Goal: Find specific page/section: Find specific page/section

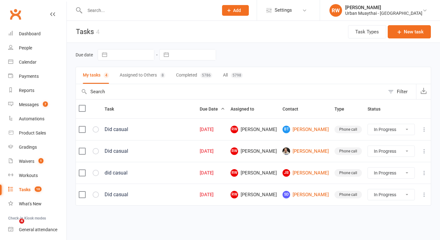
select select "started"
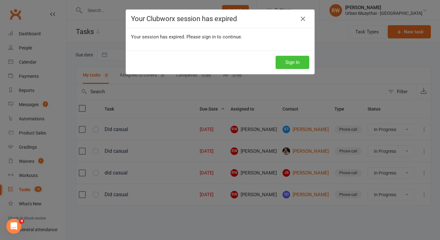
click at [296, 63] on button "Sign In" at bounding box center [292, 62] width 34 height 13
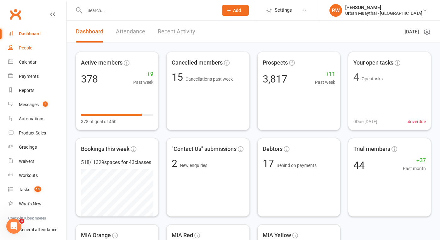
click at [31, 49] on div "People" at bounding box center [25, 47] width 13 height 5
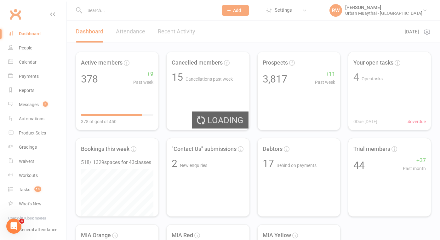
select select "50"
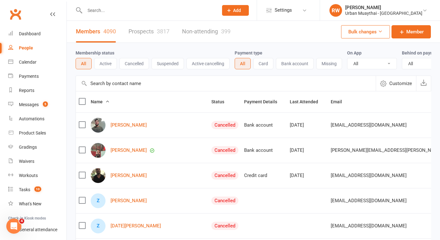
click at [107, 9] on input "text" at bounding box center [148, 10] width 131 height 9
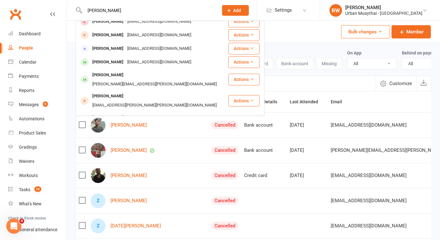
scroll to position [139, 0]
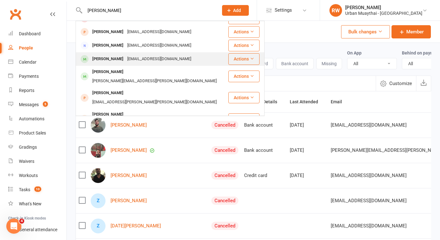
type input "frances"
click at [122, 54] on div "Francois De klerk" at bounding box center [107, 58] width 35 height 9
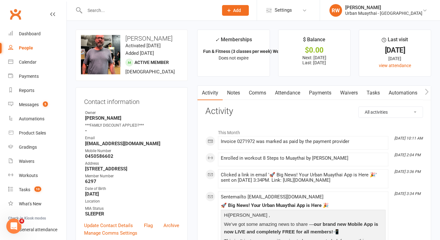
click at [95, 14] on input "text" at bounding box center [148, 10] width 131 height 9
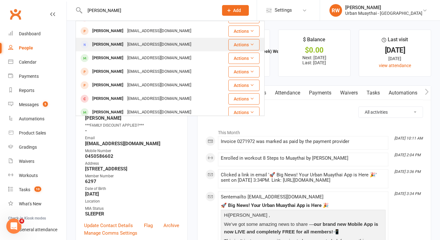
scroll to position [13, 0]
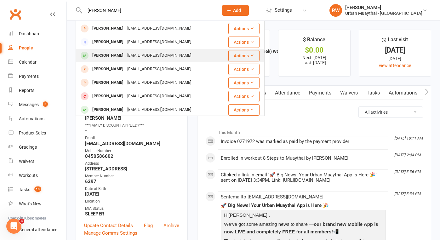
type input "francis"
click at [119, 56] on div "Francis Perrault" at bounding box center [107, 55] width 35 height 9
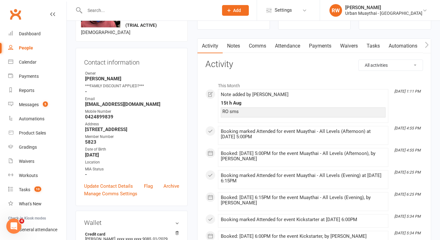
scroll to position [46, 0]
